Goal: Information Seeking & Learning: Compare options

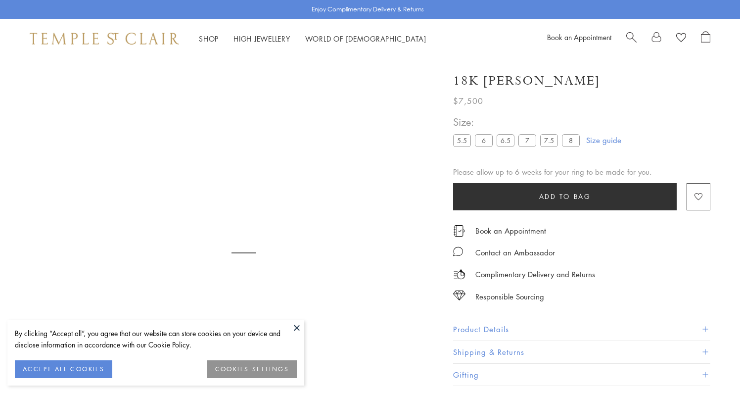
scroll to position [58, 0]
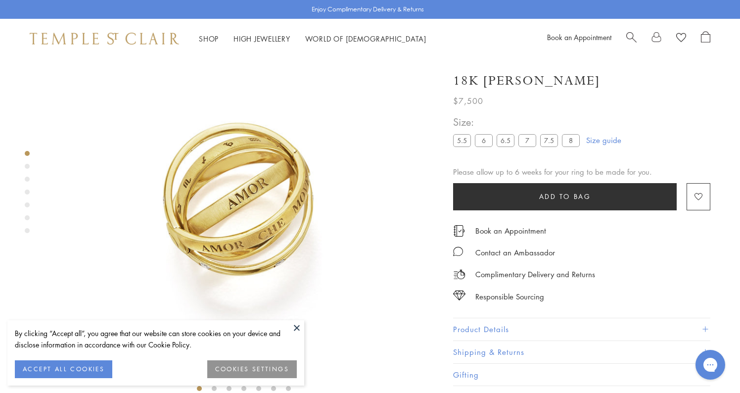
scroll to position [58, 0]
